Goal: Task Accomplishment & Management: Complete application form

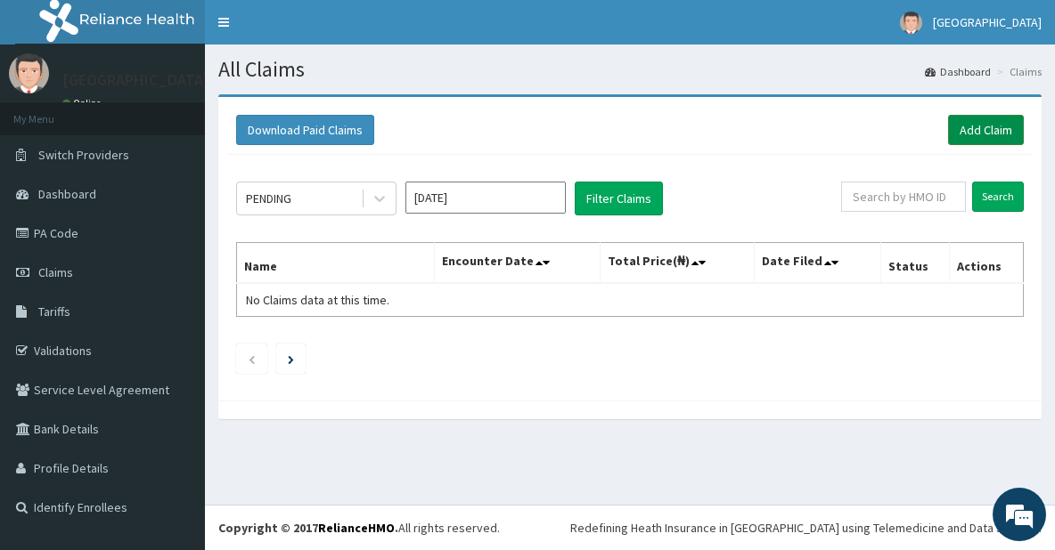
click at [970, 124] on link "Add Claim" at bounding box center [986, 130] width 76 height 30
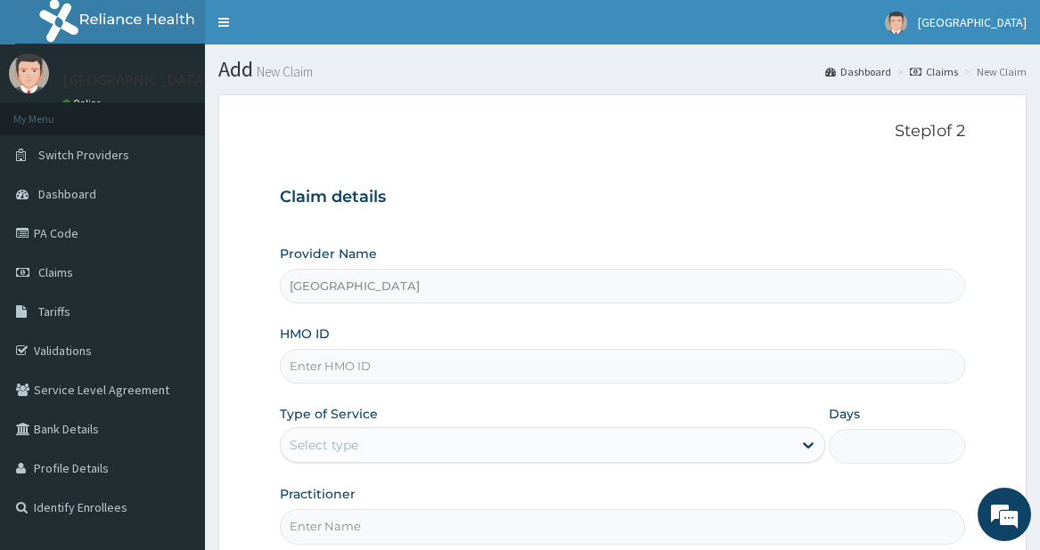
click at [473, 368] on input "HMO ID" at bounding box center [622, 366] width 685 height 35
type input "KCI/100008/B"
click at [420, 440] on div "Select type" at bounding box center [536, 445] width 511 height 29
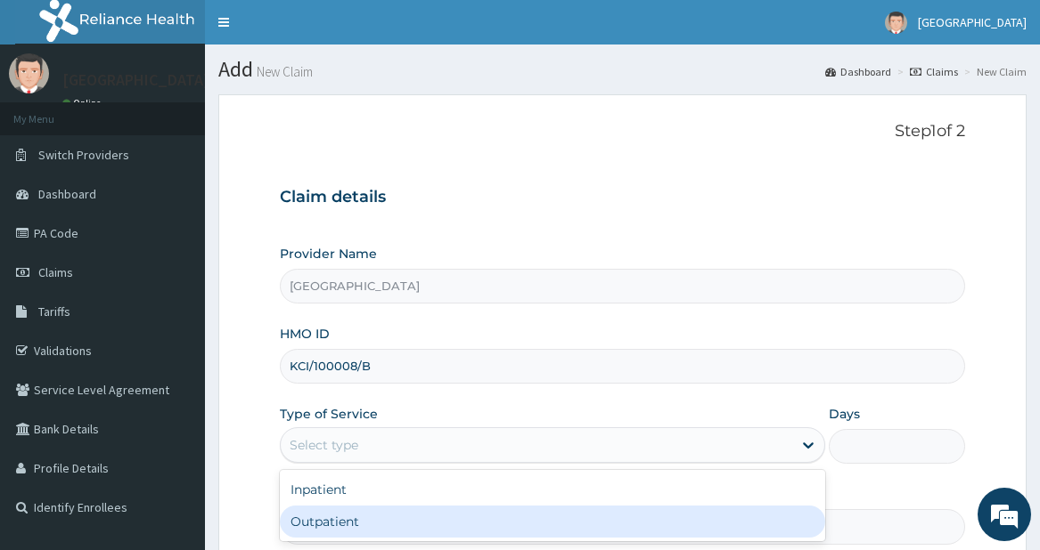
click at [371, 514] on div "Outpatient" at bounding box center [552, 522] width 545 height 32
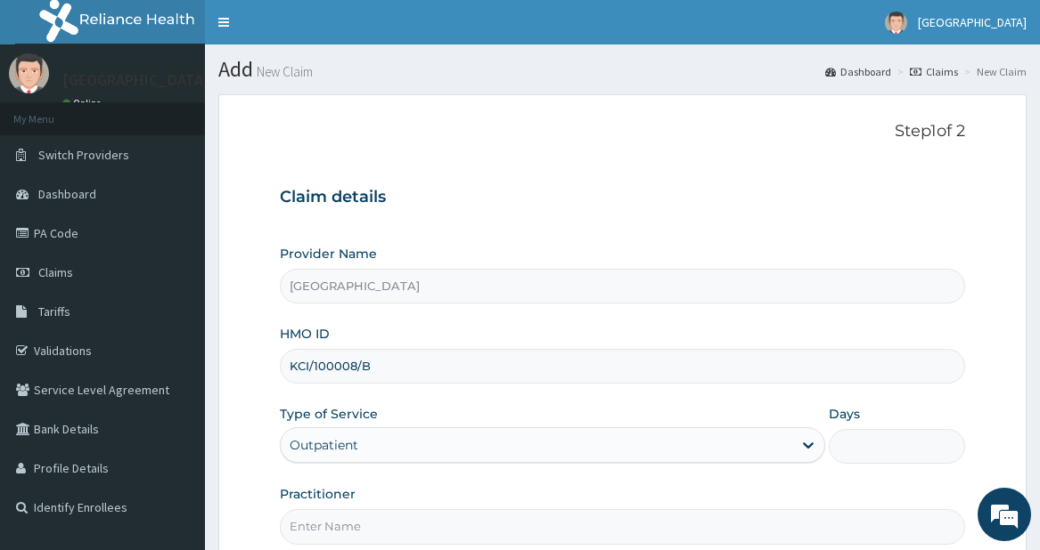
type input "1"
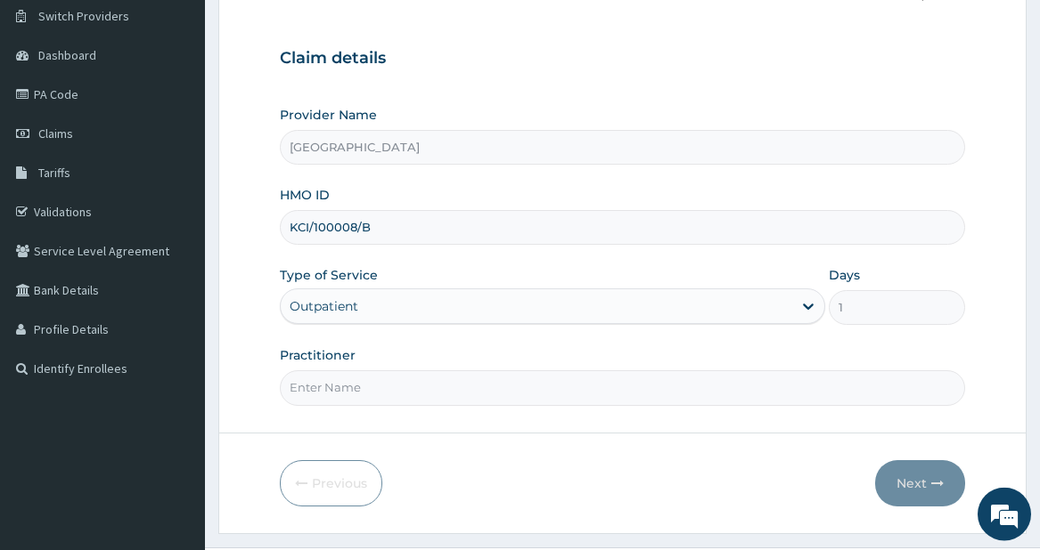
scroll to position [182, 0]
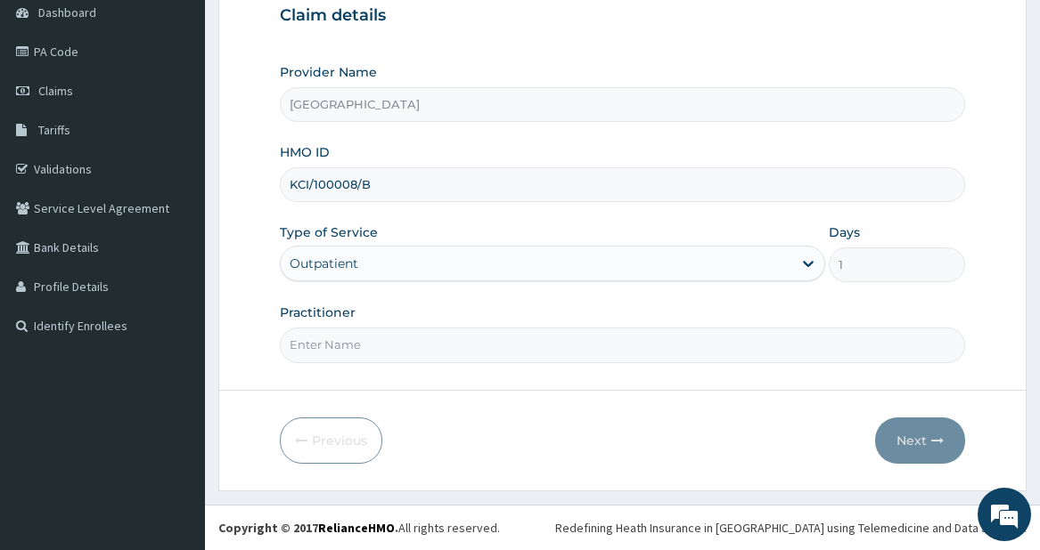
click at [589, 349] on input "Practitioner" at bounding box center [622, 345] width 685 height 35
type input "DR"
click at [894, 437] on button "Next" at bounding box center [920, 441] width 90 height 46
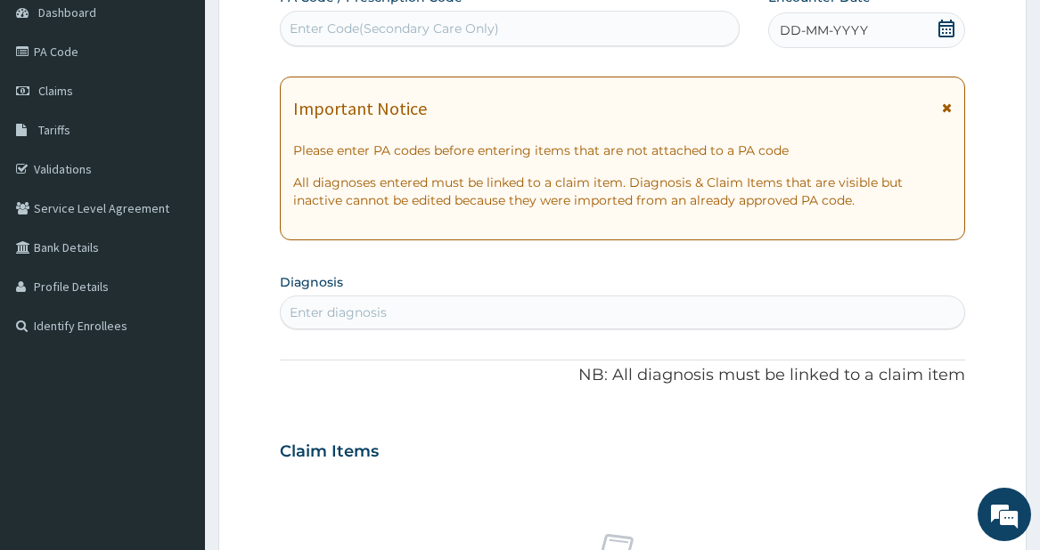
click at [942, 32] on icon at bounding box center [946, 29] width 16 height 18
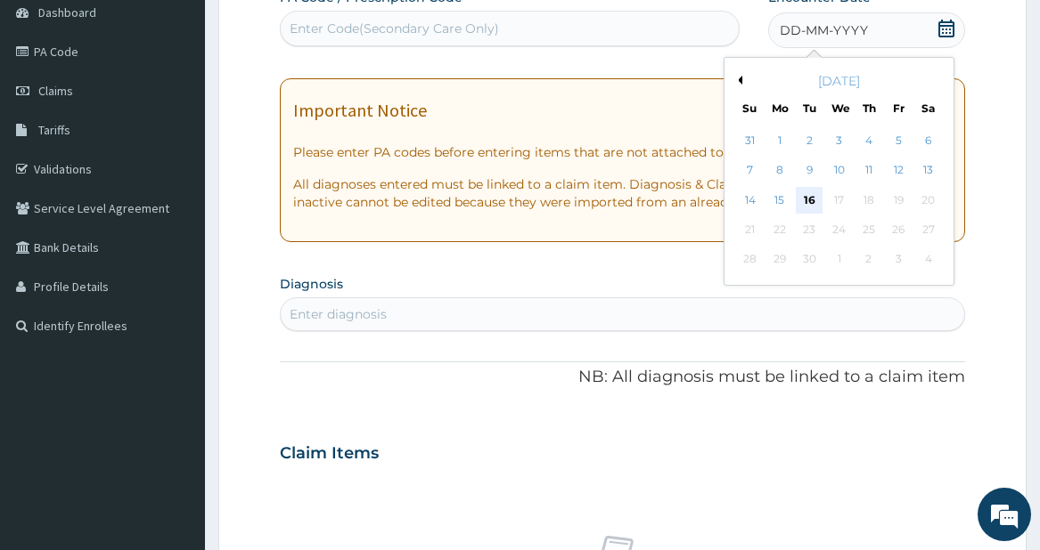
click at [811, 188] on div "16" at bounding box center [808, 200] width 27 height 27
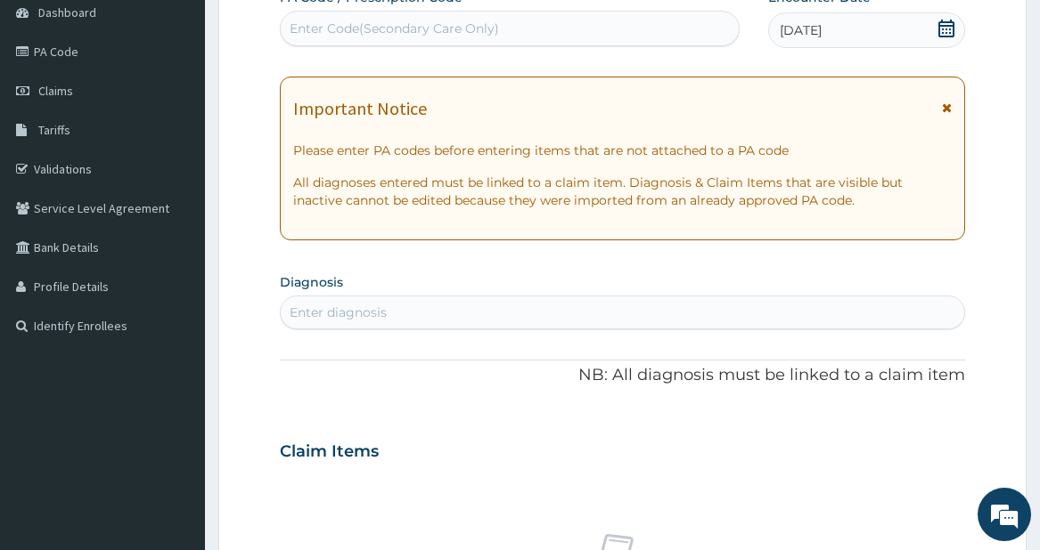
click at [629, 302] on div "Enter diagnosis" at bounding box center [622, 312] width 683 height 29
type input "["
type input "PLAS"
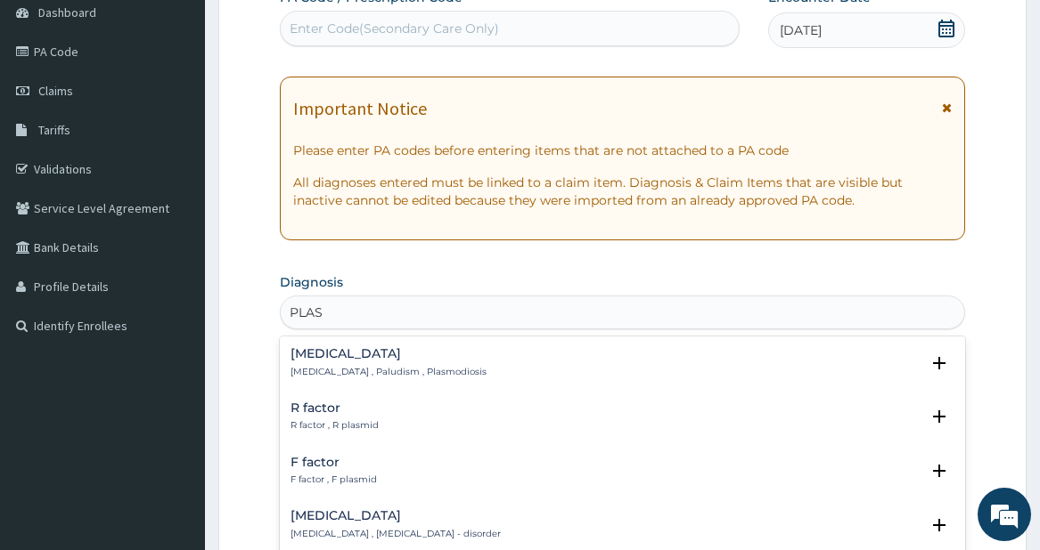
click at [442, 369] on div "[MEDICAL_DATA] [MEDICAL_DATA] , Paludism , Plasmodiosis" at bounding box center [622, 362] width 664 height 31
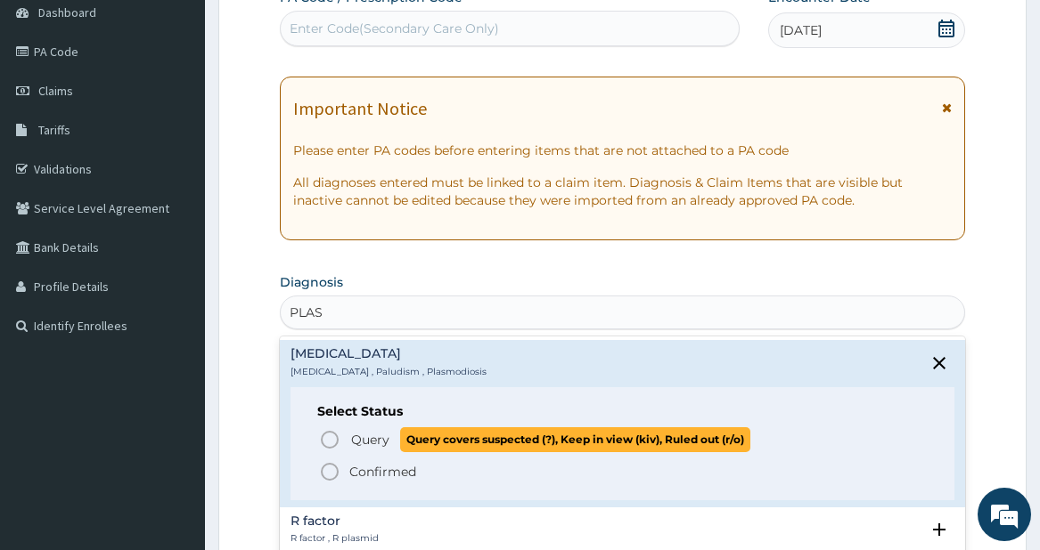
click at [331, 437] on icon "status option query" at bounding box center [329, 439] width 21 height 21
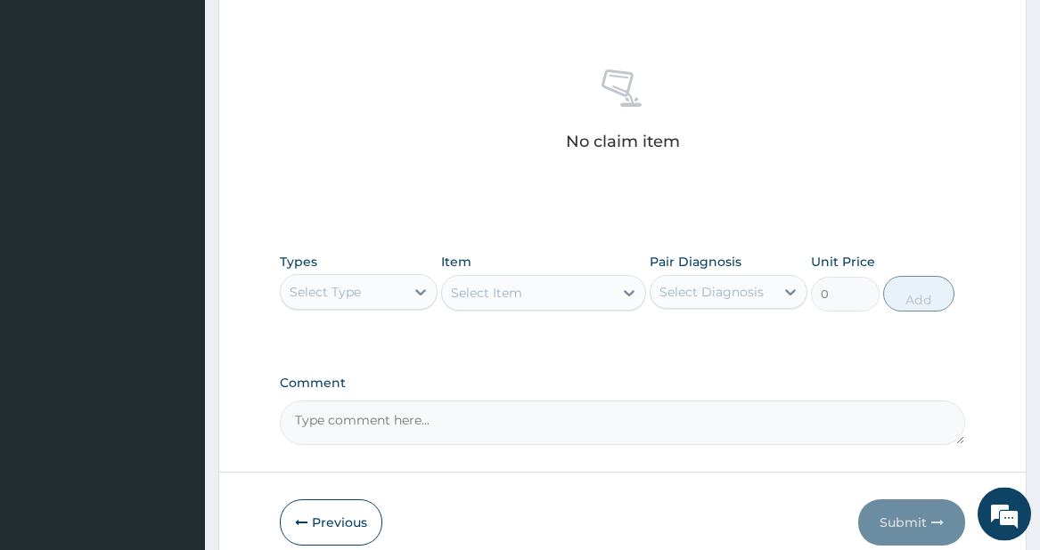
scroll to position [681, 0]
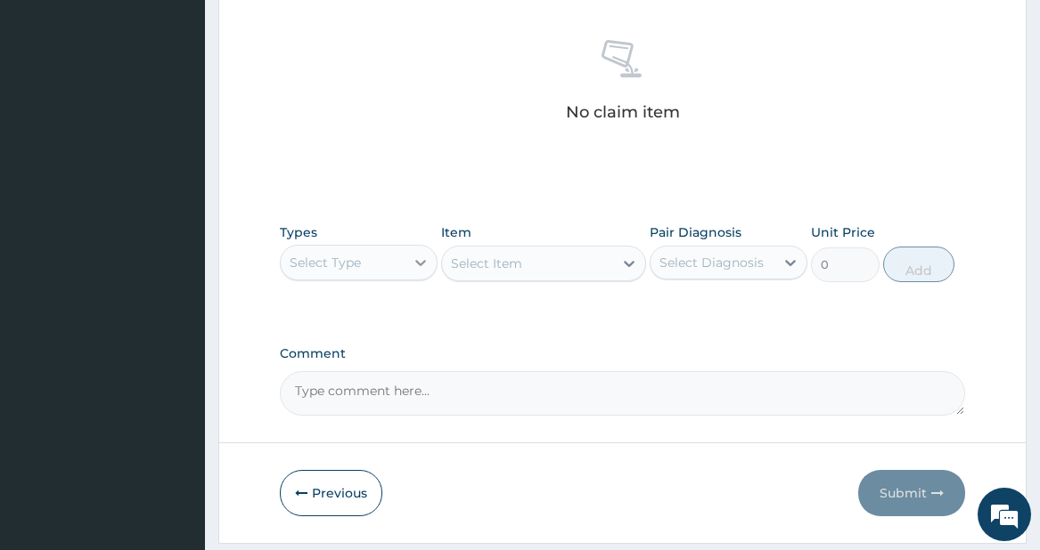
click at [416, 262] on icon at bounding box center [421, 263] width 18 height 18
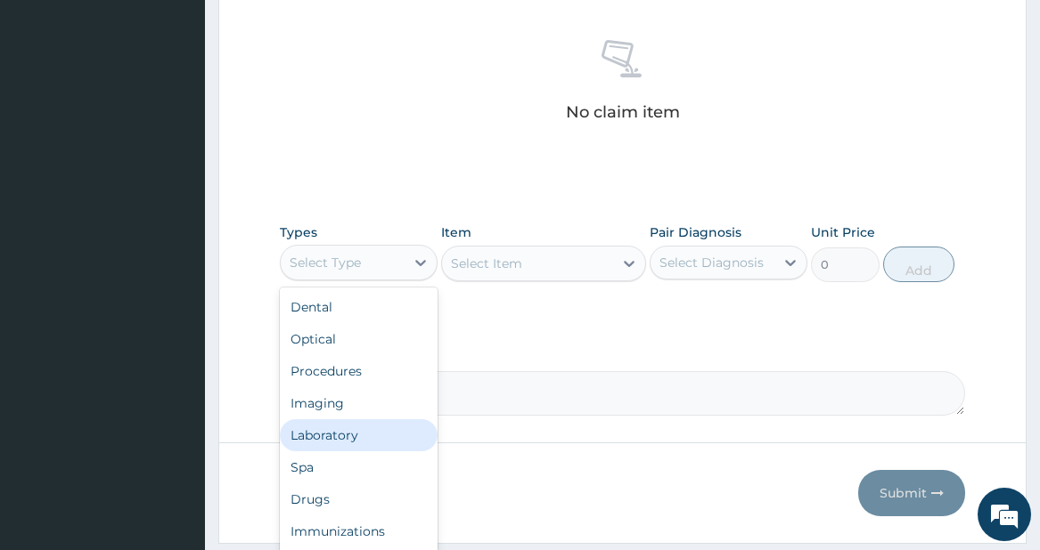
click at [335, 423] on div "Laboratory" at bounding box center [359, 436] width 158 height 32
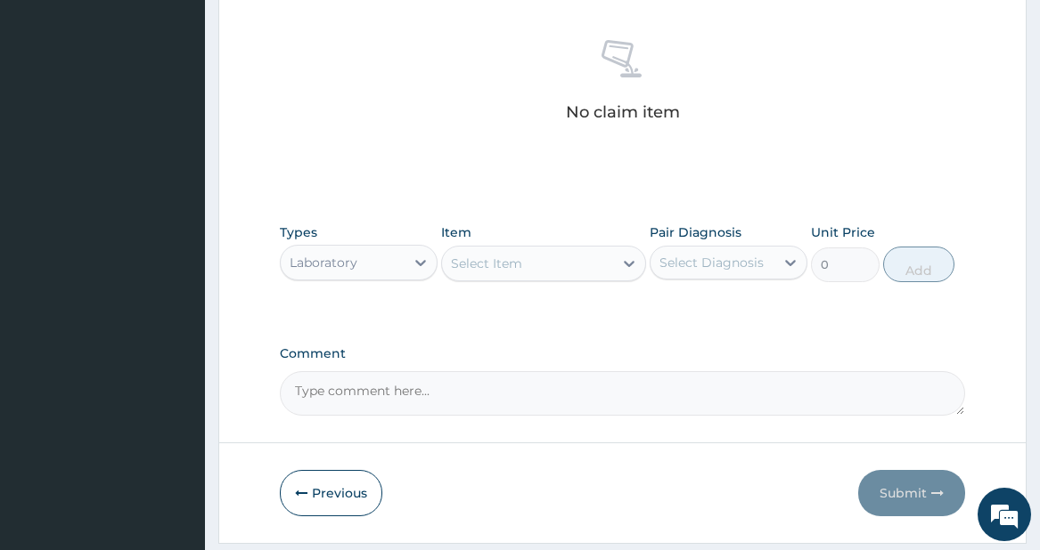
click at [544, 273] on div "Select Item" at bounding box center [528, 263] width 172 height 29
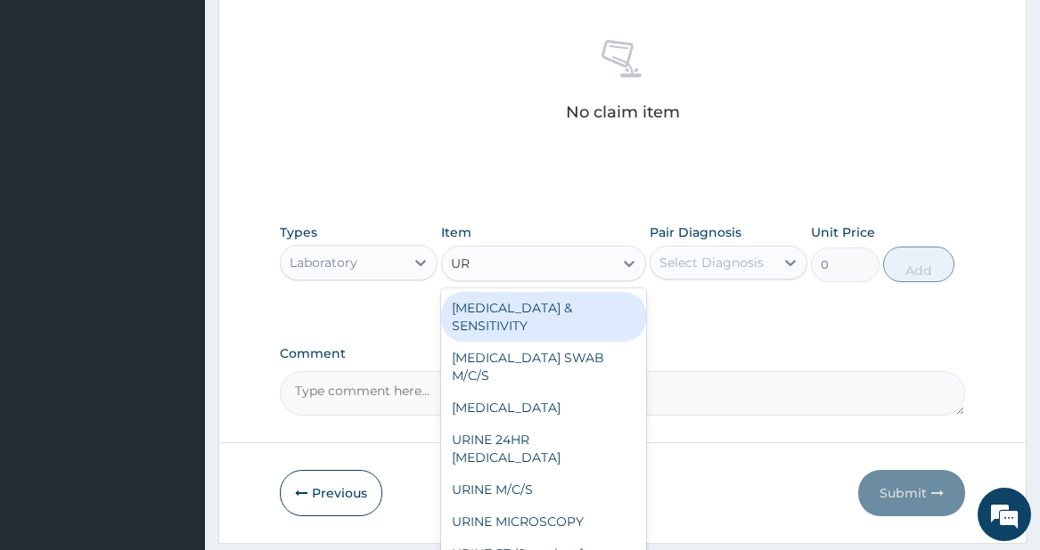
type input "URI"
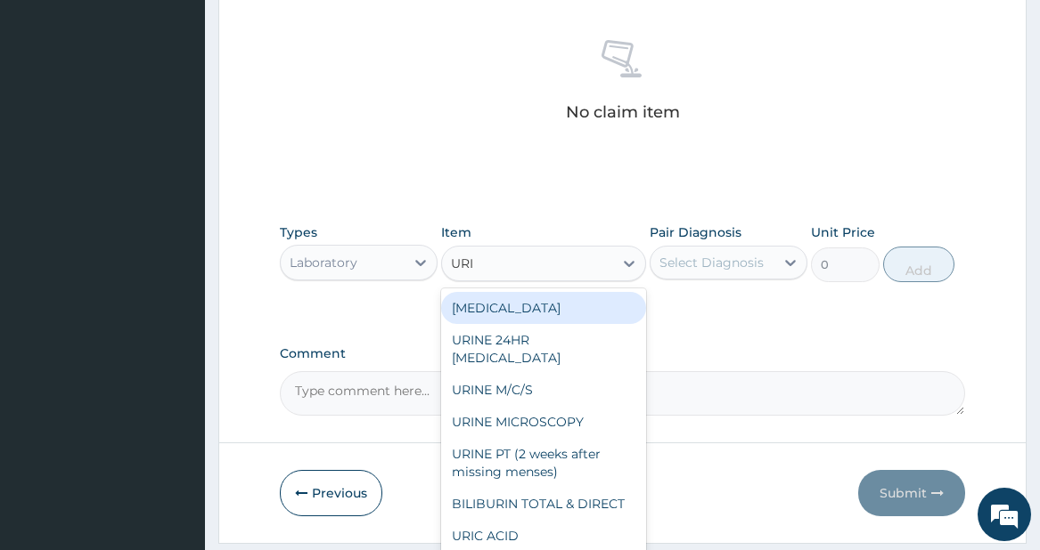
click at [542, 304] on div "[MEDICAL_DATA]" at bounding box center [544, 308] width 206 height 32
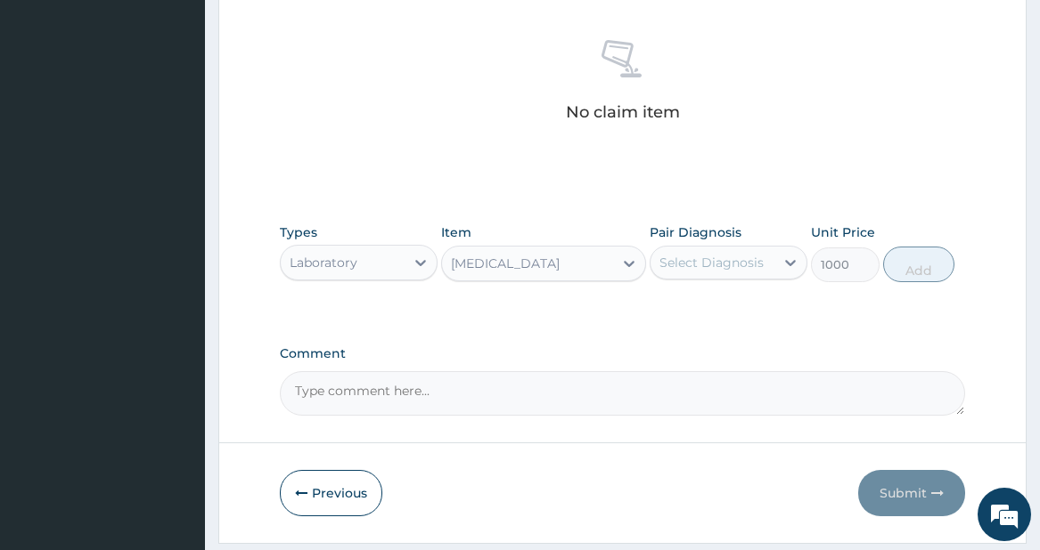
type input "1000"
click at [578, 280] on div "[MEDICAL_DATA]" at bounding box center [544, 264] width 206 height 36
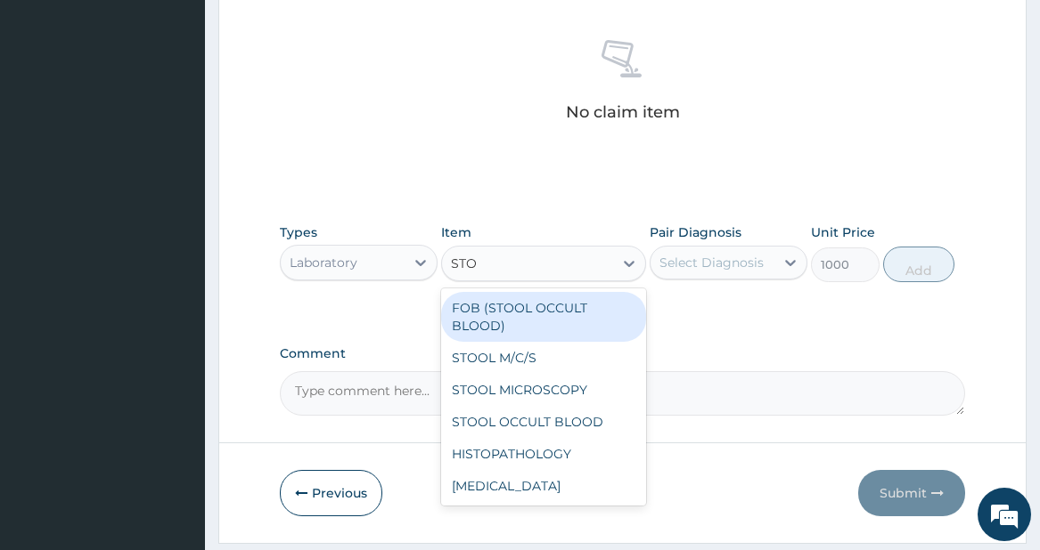
scroll to position [0, 0]
type input "STOOL"
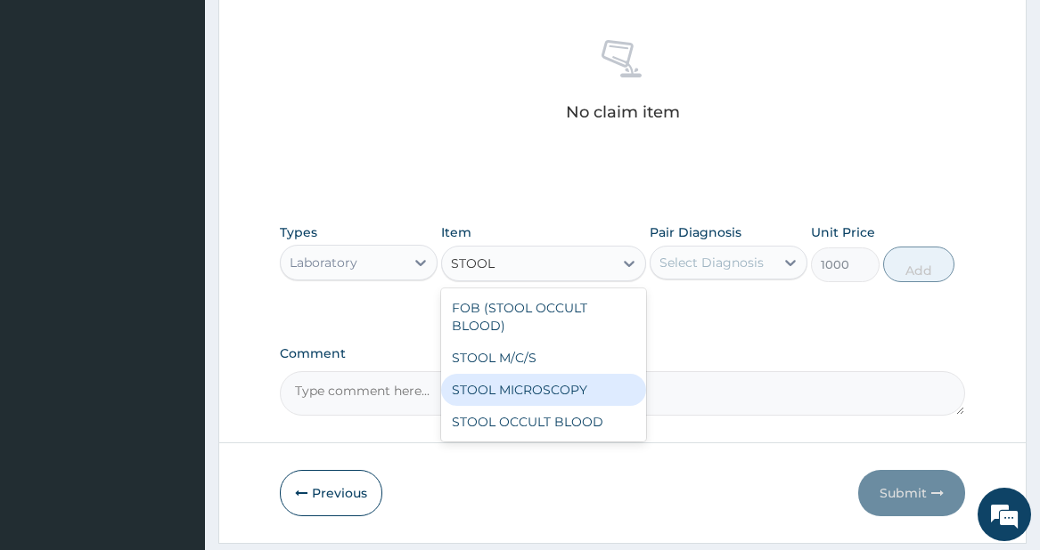
click at [560, 379] on div "STOOL MICROSCOPY" at bounding box center [544, 390] width 206 height 32
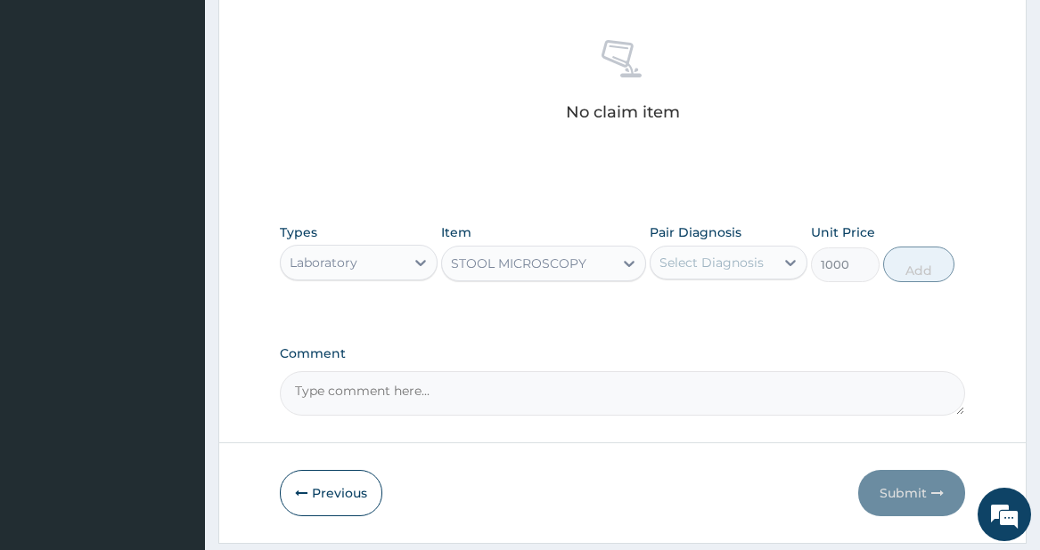
type input "3500"
click at [514, 266] on div "STOOL MICROSCOPY" at bounding box center [518, 264] width 135 height 18
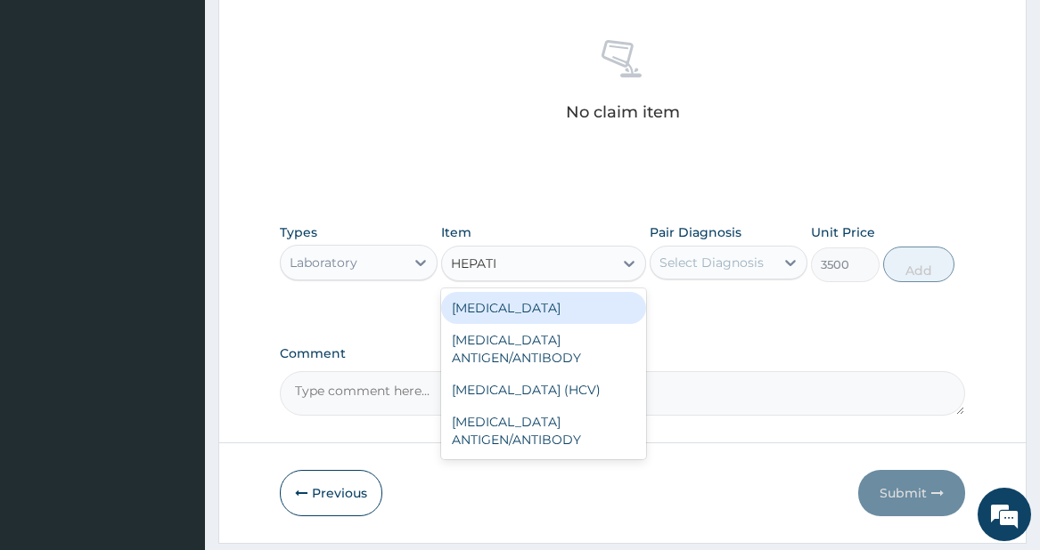
type input "HEPATIT"
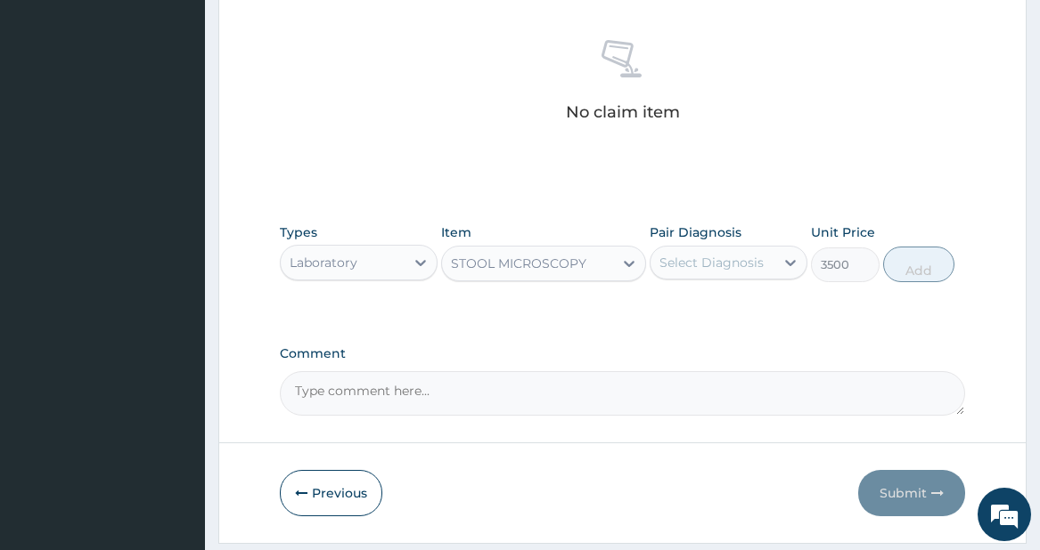
click at [514, 266] on div "STOOL MICROSCOPY" at bounding box center [528, 263] width 172 height 29
click at [528, 263] on div "STOOL MICROSCOPY" at bounding box center [518, 264] width 135 height 18
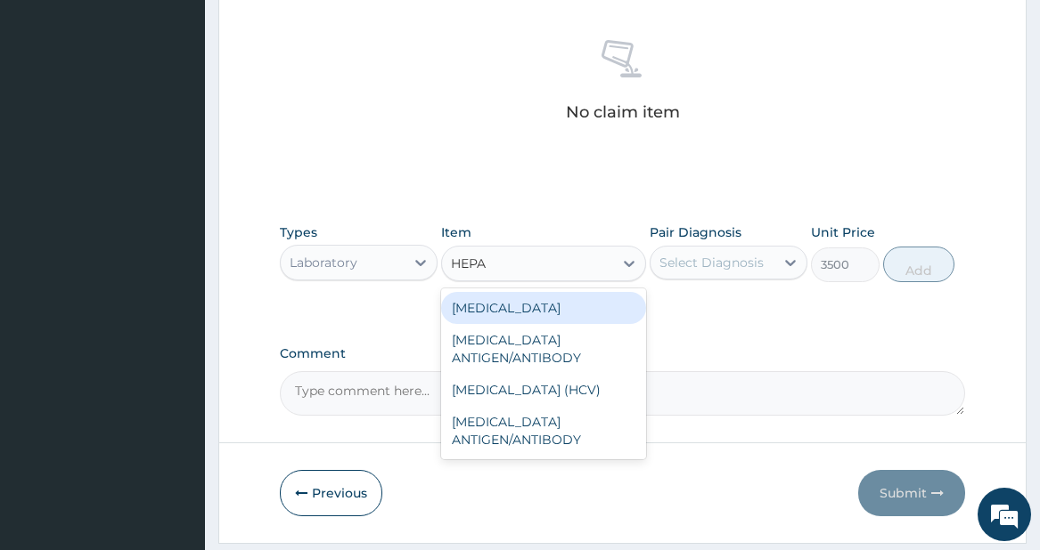
type input "HEPAT"
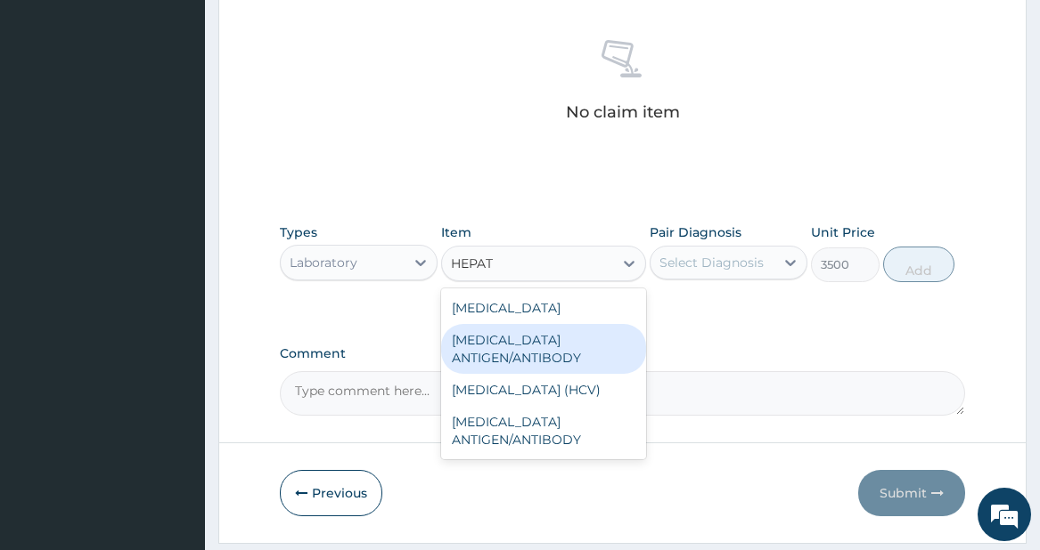
click at [513, 338] on div "[MEDICAL_DATA] ANTIGEN/ANTIBODY" at bounding box center [544, 349] width 206 height 50
type input "3000"
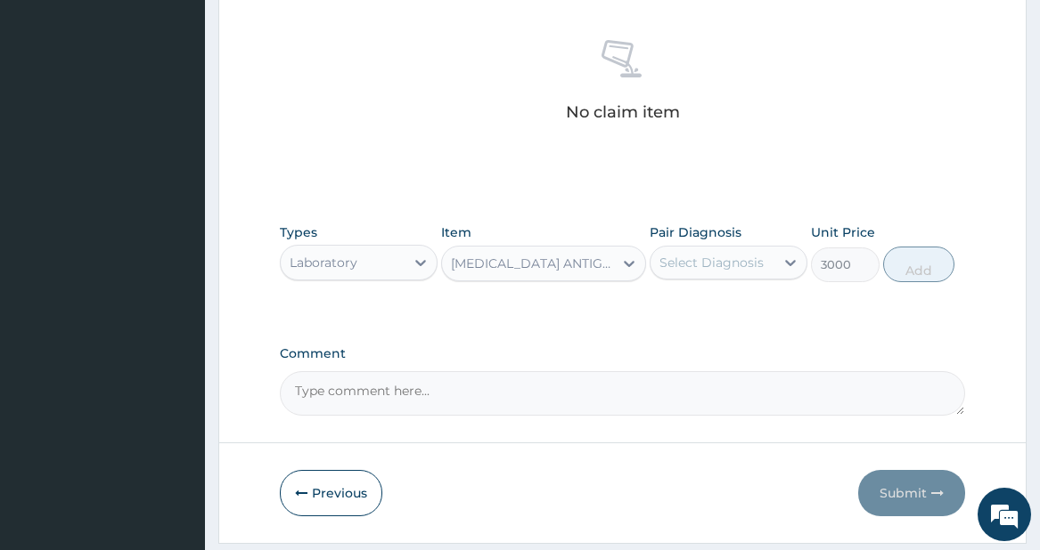
click at [502, 273] on div "[MEDICAL_DATA] ANTIGEN/ANTIBODY" at bounding box center [528, 263] width 172 height 29
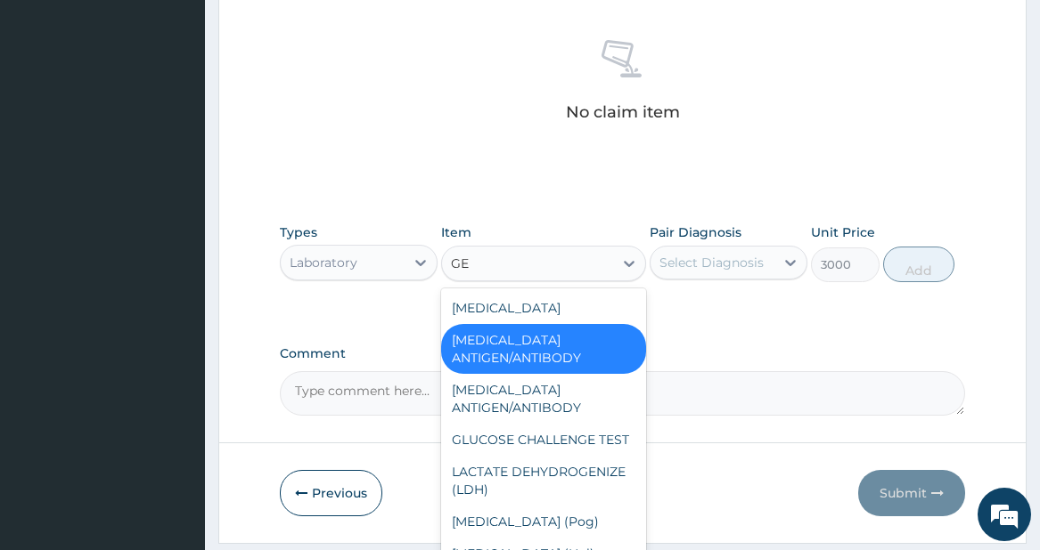
scroll to position [12, 0]
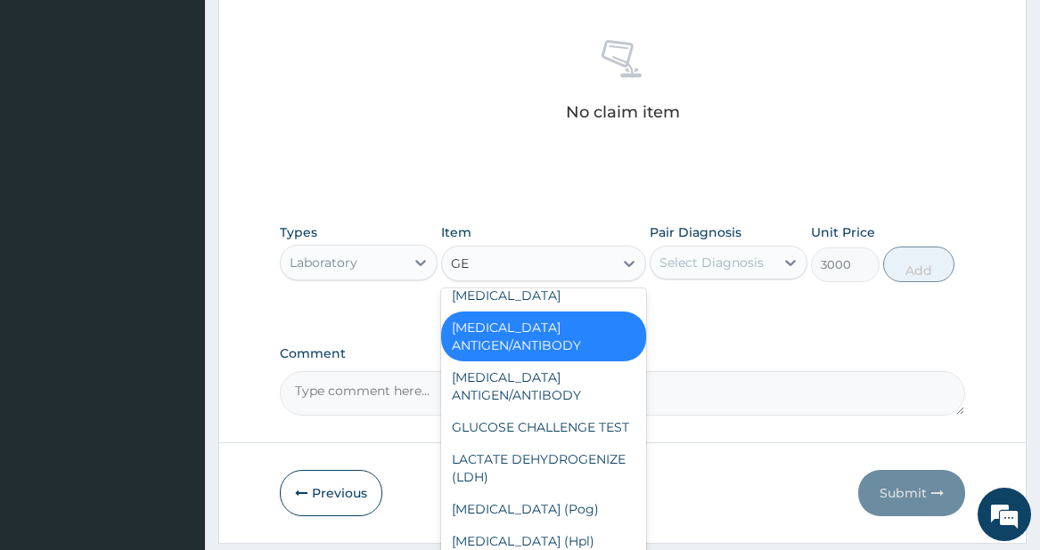
type input "GEN"
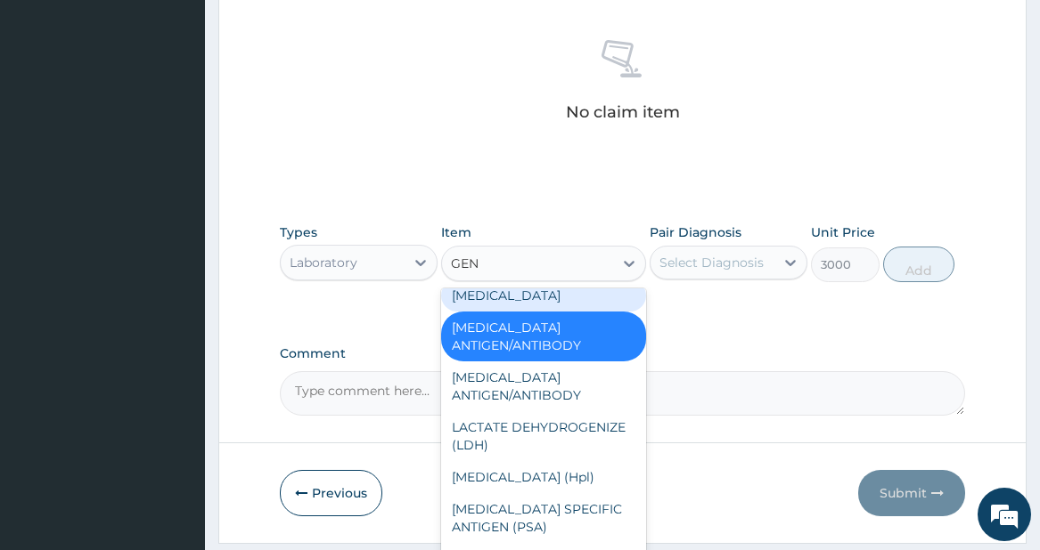
click at [500, 295] on div "[MEDICAL_DATA]" at bounding box center [544, 296] width 206 height 32
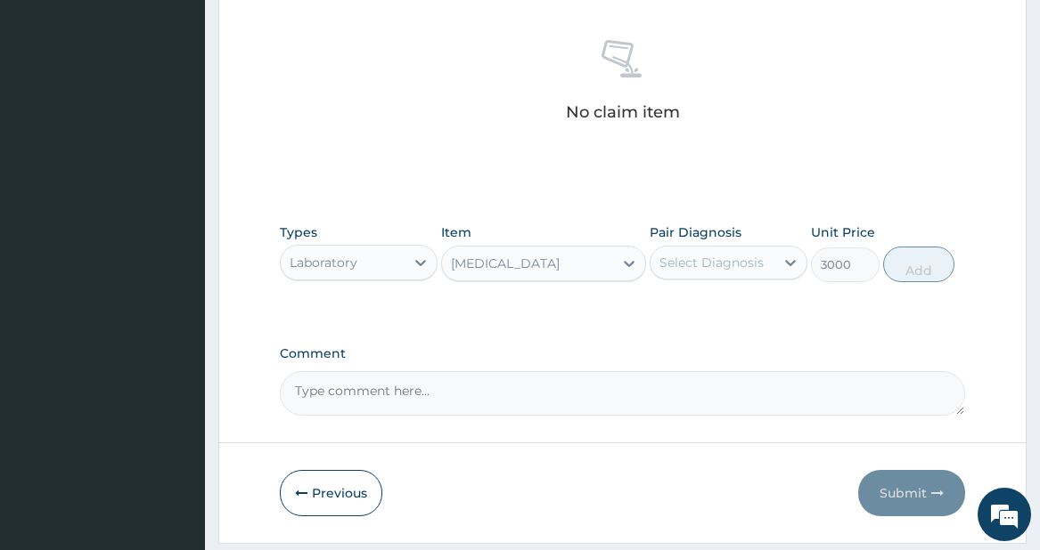
type input "2000"
click at [515, 257] on div "[MEDICAL_DATA]" at bounding box center [505, 264] width 109 height 18
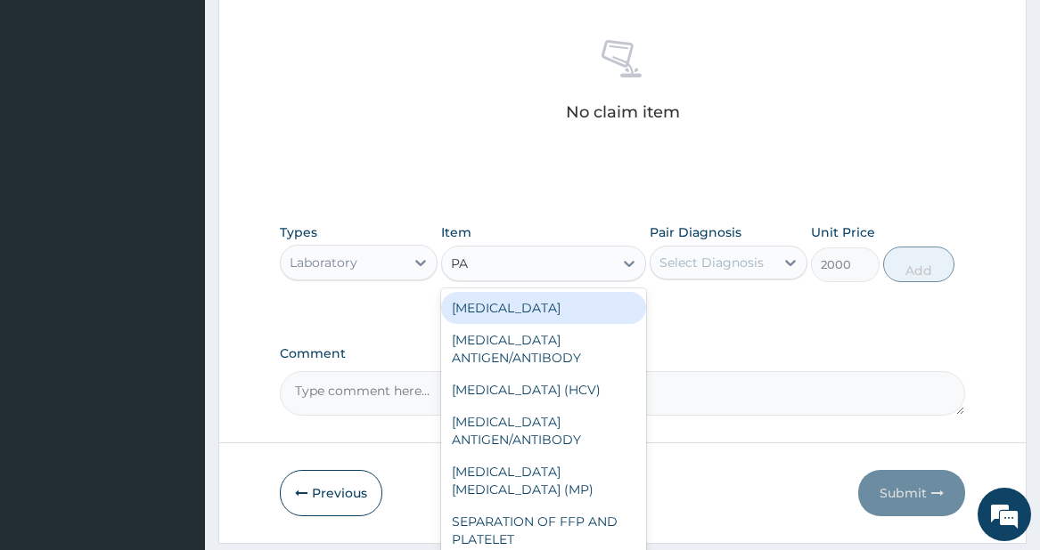
type input "P"
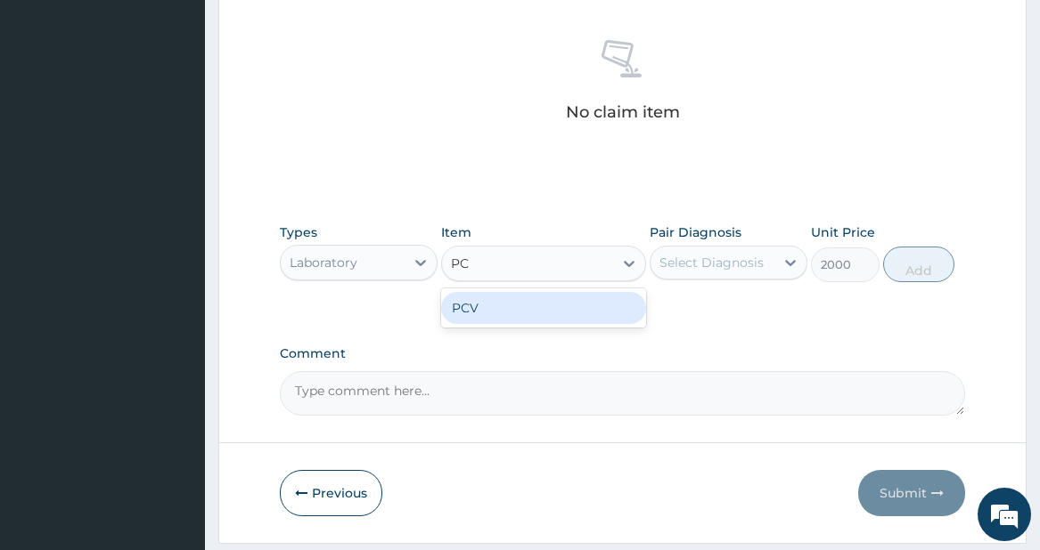
type input "PCV"
click at [518, 299] on div "PCV" at bounding box center [544, 308] width 206 height 32
type input "1000"
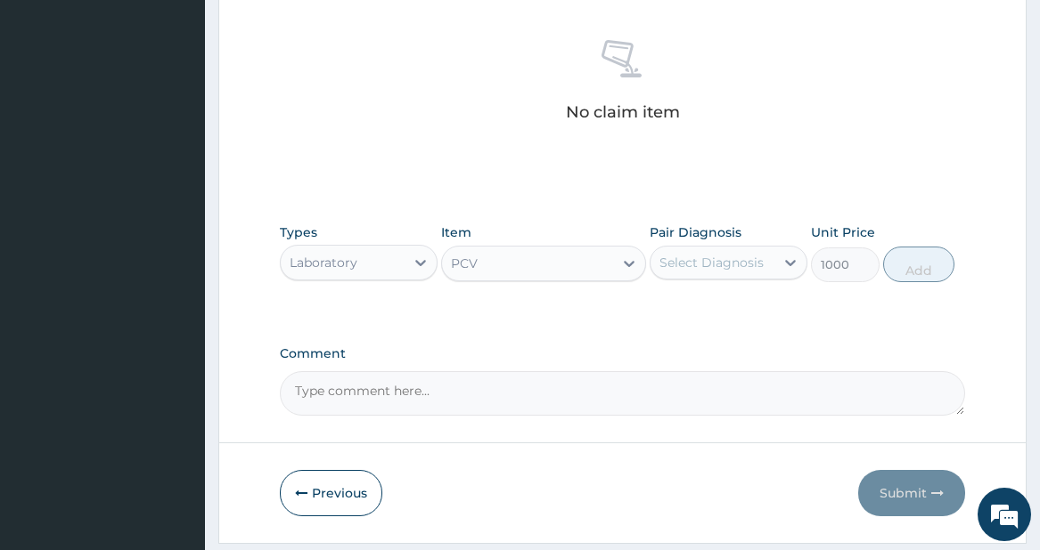
click at [508, 268] on div "PCV" at bounding box center [528, 263] width 172 height 29
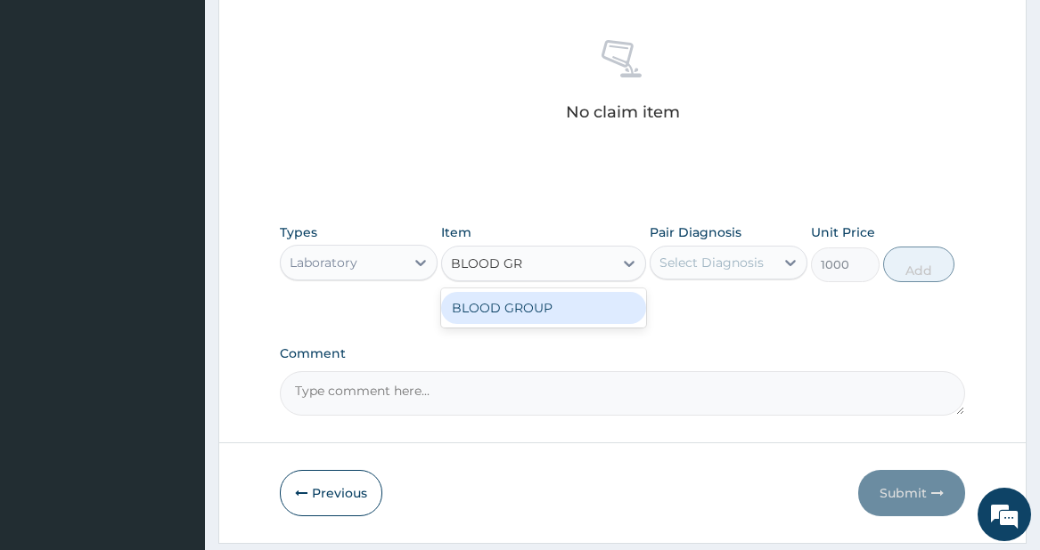
type input "BLOOD GRO"
click at [493, 306] on div "BLOOD GROUP" at bounding box center [544, 308] width 206 height 32
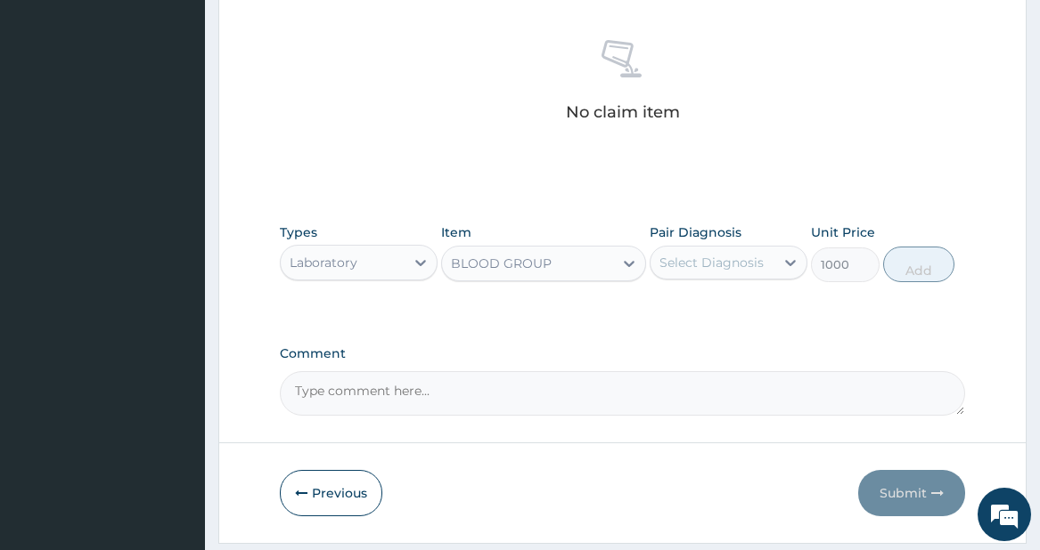
type input "2000"
